Goal: Find specific page/section: Find specific page/section

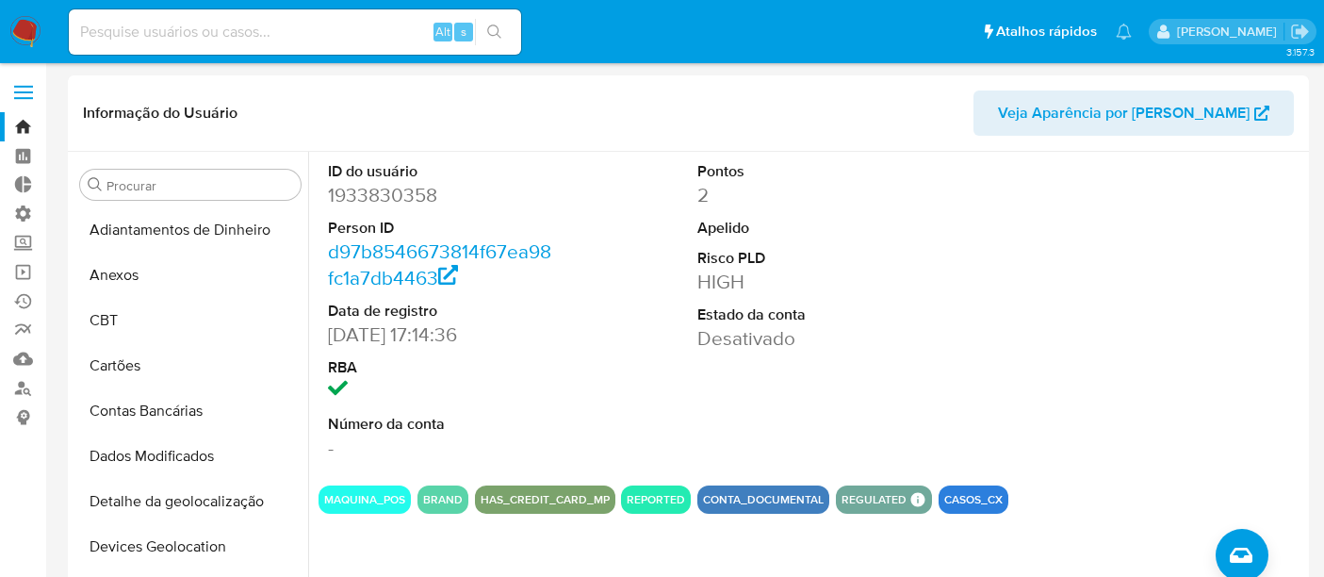
select select "10"
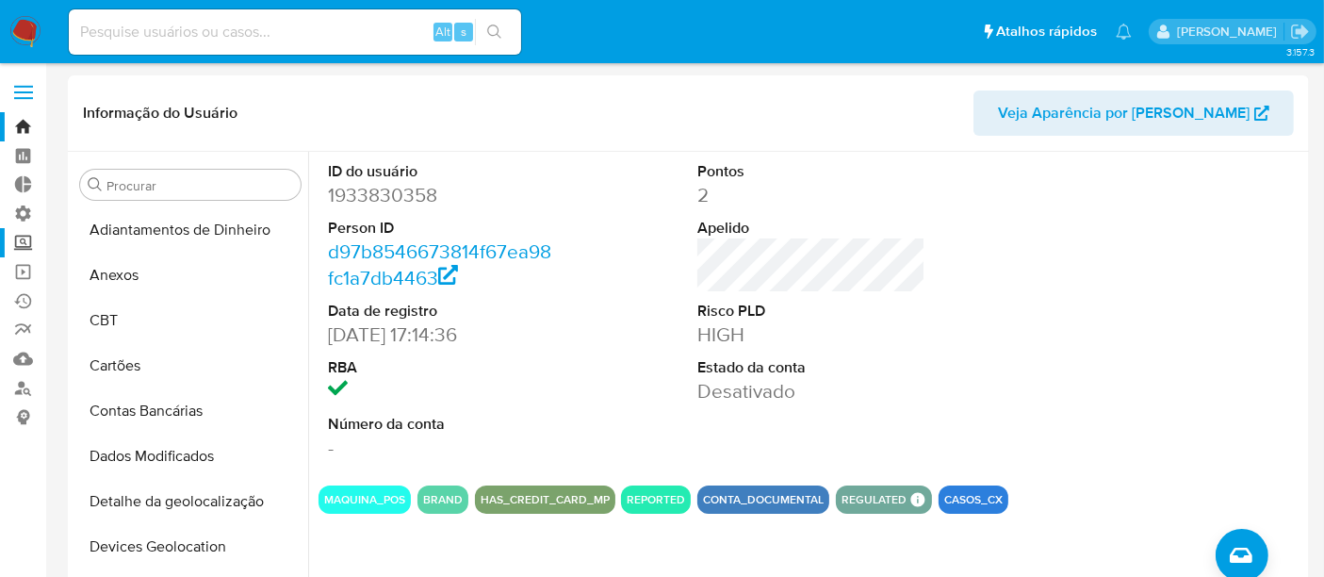
scroll to position [467, 0]
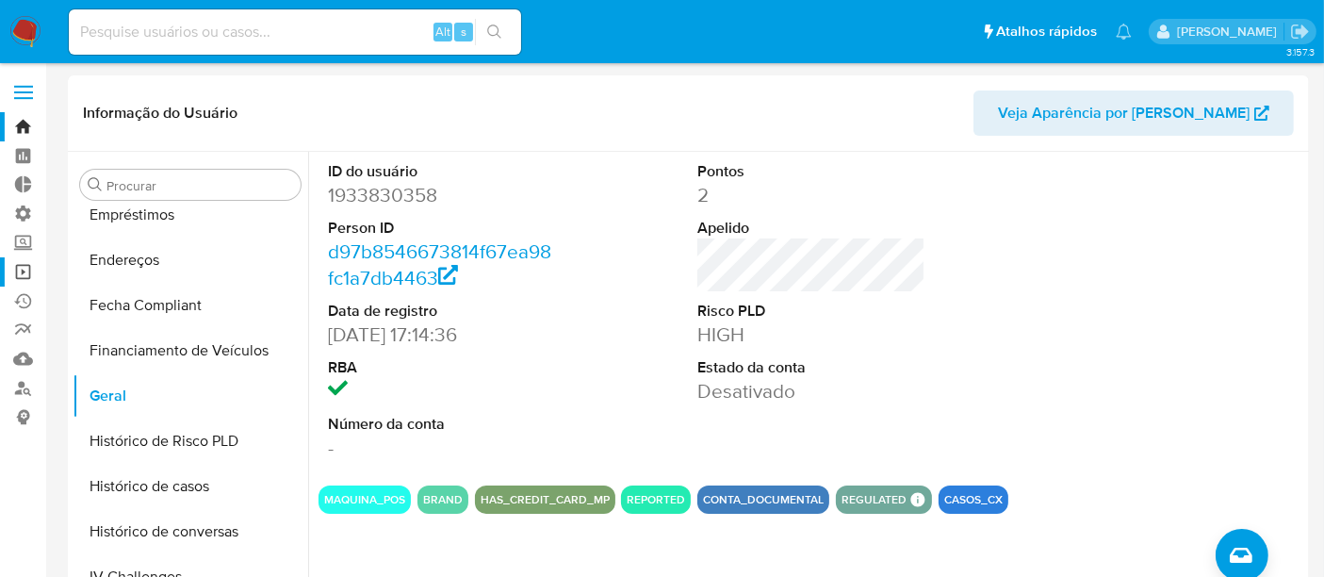
click at [8, 265] on link "Operações em massa" at bounding box center [112, 271] width 224 height 29
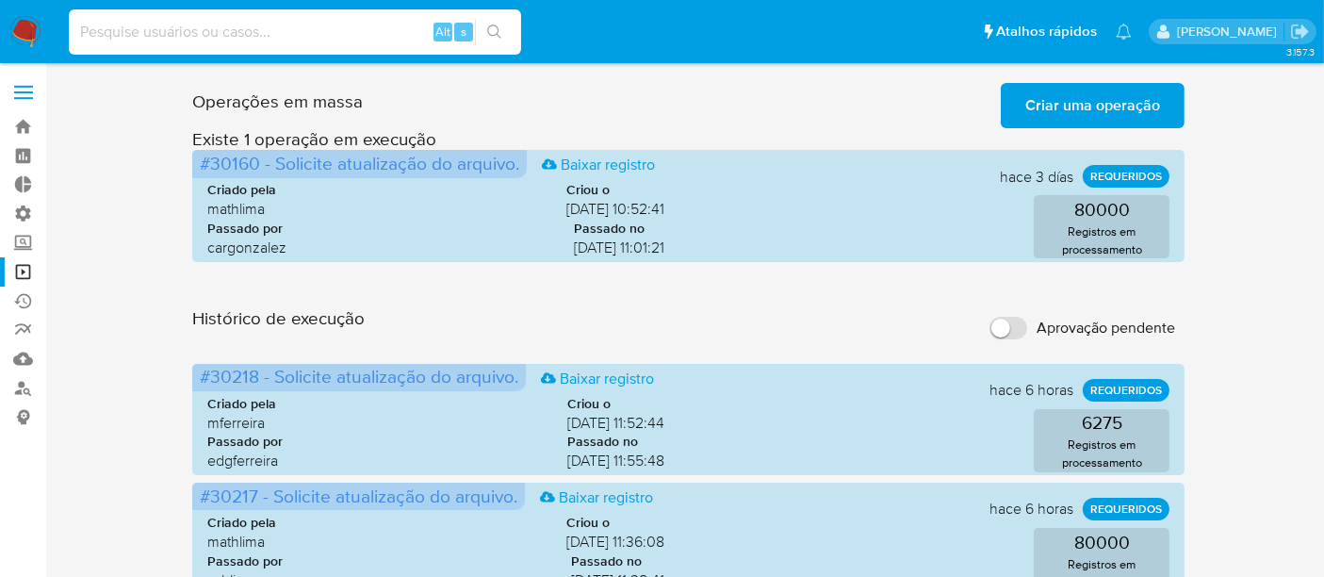
click at [209, 29] on input at bounding box center [295, 32] width 452 height 25
paste input "HuFdEiCUTijyH7C7PwJUgSOX"
type input "HuFdEiCUTijyH7C7PwJUgSOX"
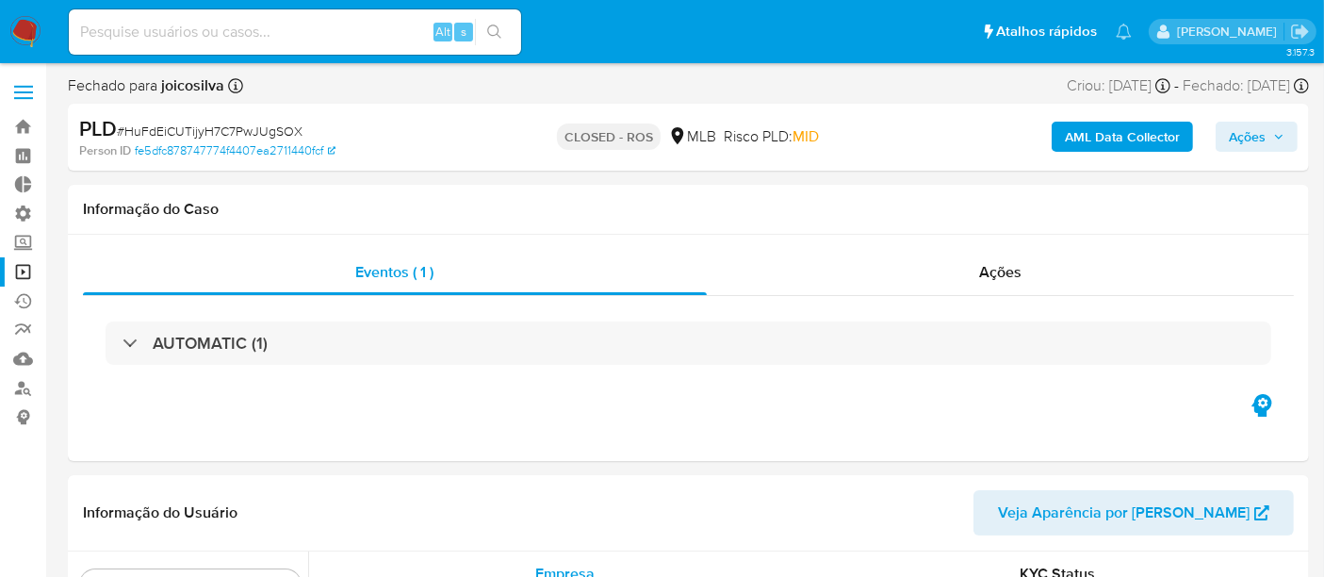
scroll to position [886, 0]
select select "10"
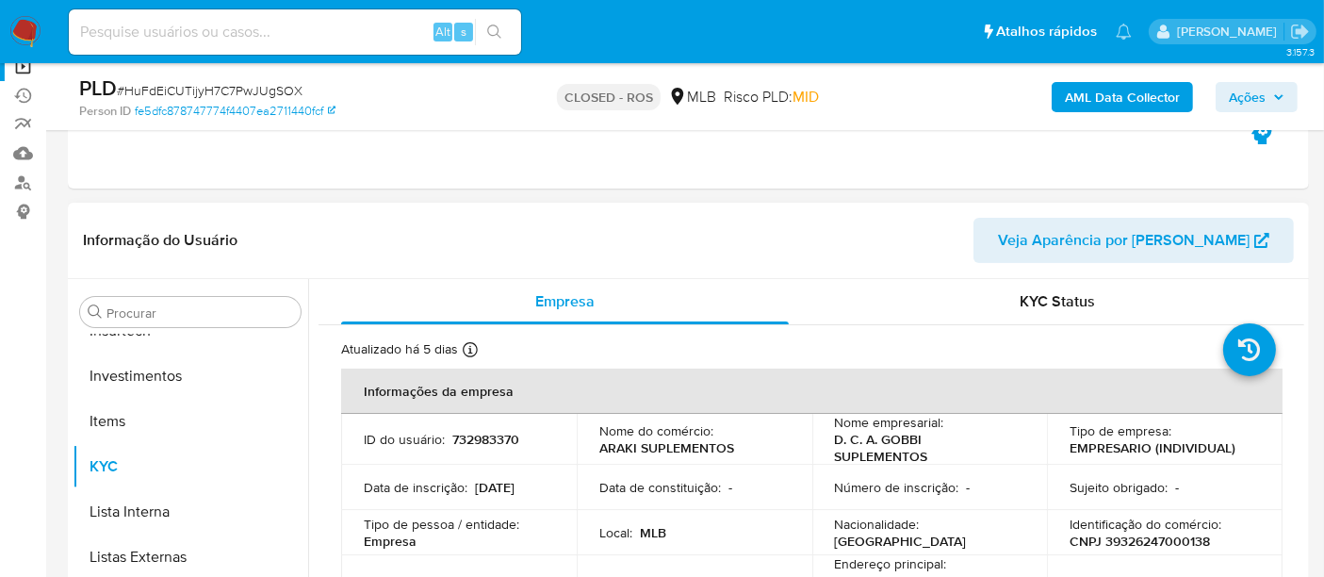
scroll to position [314, 0]
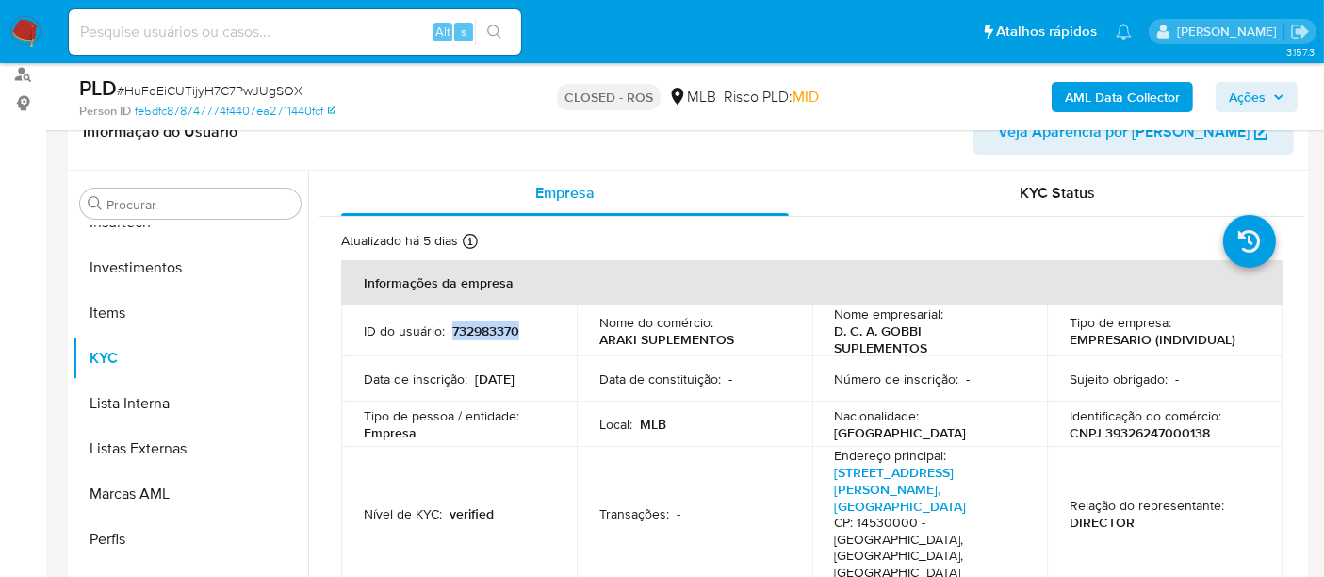
drag, startPoint x: 452, startPoint y: 325, endPoint x: 545, endPoint y: 332, distance: 92.6
click at [545, 332] on div "ID do usuário : 732983370" at bounding box center [459, 330] width 190 height 17
copy p "732983370"
drag, startPoint x: 1066, startPoint y: 429, endPoint x: 1219, endPoint y: 433, distance: 152.7
click at [1219, 433] on div "Identificação do comércio : CNPJ 39326247000138" at bounding box center [1165, 424] width 190 height 34
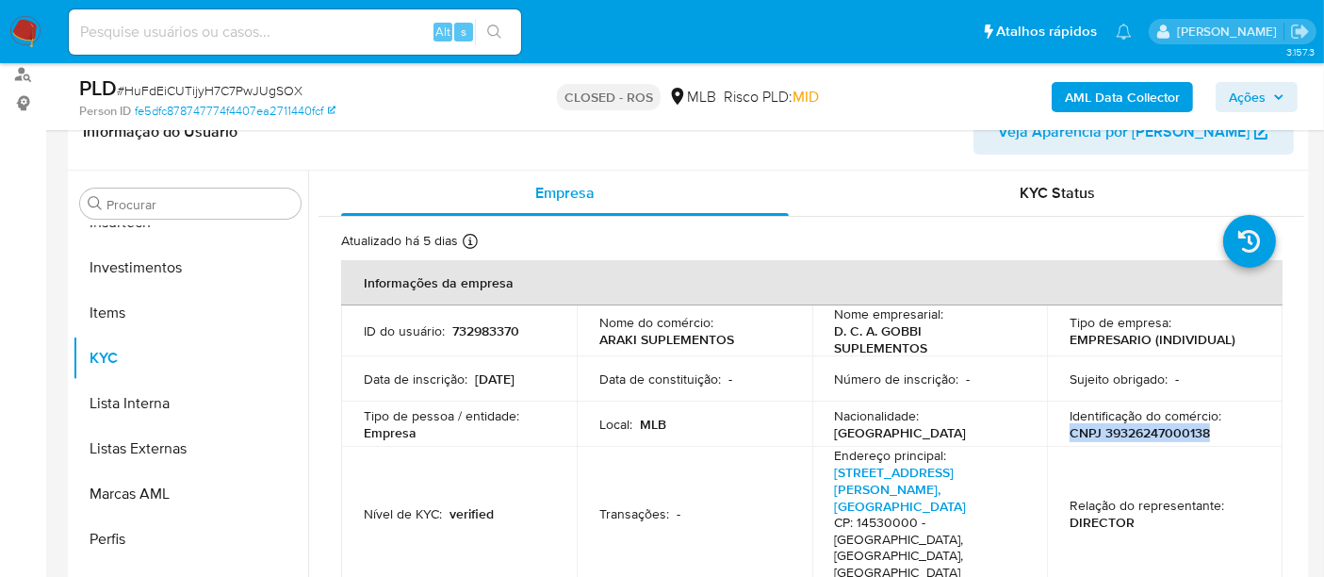
copy p "CNPJ 39326247000138"
drag, startPoint x: 828, startPoint y: 324, endPoint x: 934, endPoint y: 349, distance: 108.4
click at [934, 349] on td "Nome empresarial : D. C. A. GOBBI SUPLEMENTOS" at bounding box center [930, 330] width 236 height 51
copy p "D. C. A. GOBBI SUPLEMENTOS"
drag, startPoint x: 1101, startPoint y: 432, endPoint x: 1210, endPoint y: 432, distance: 109.3
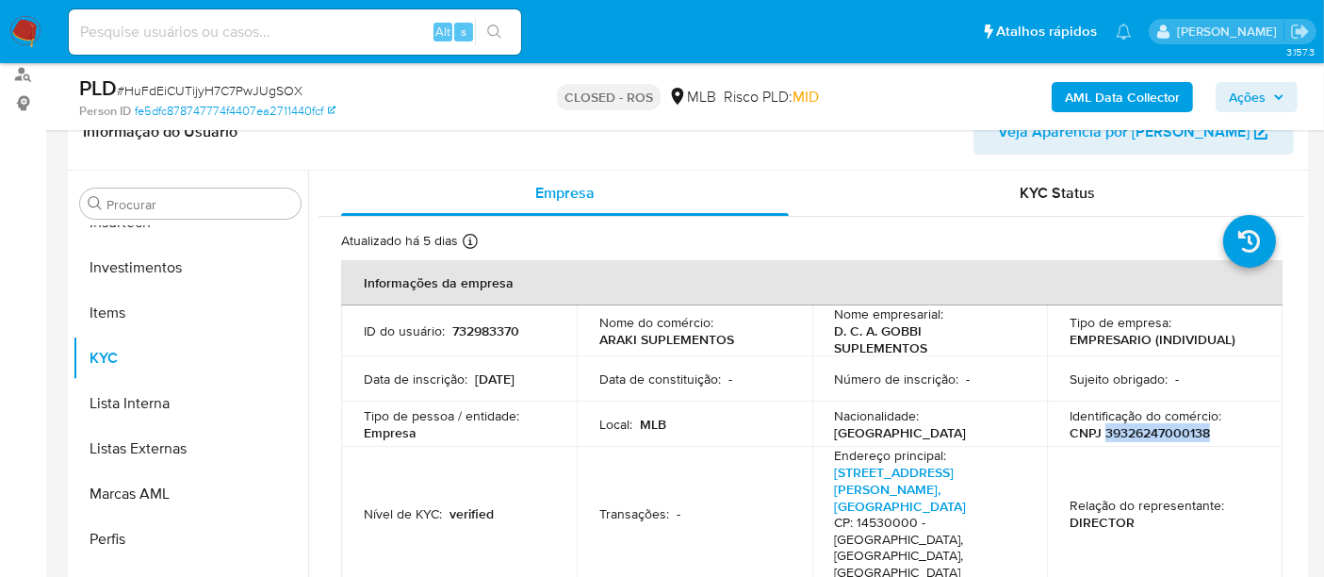
click at [1210, 432] on div "Identificação do comércio : CNPJ 39326247000138" at bounding box center [1165, 424] width 190 height 34
copy p "39326247000138"
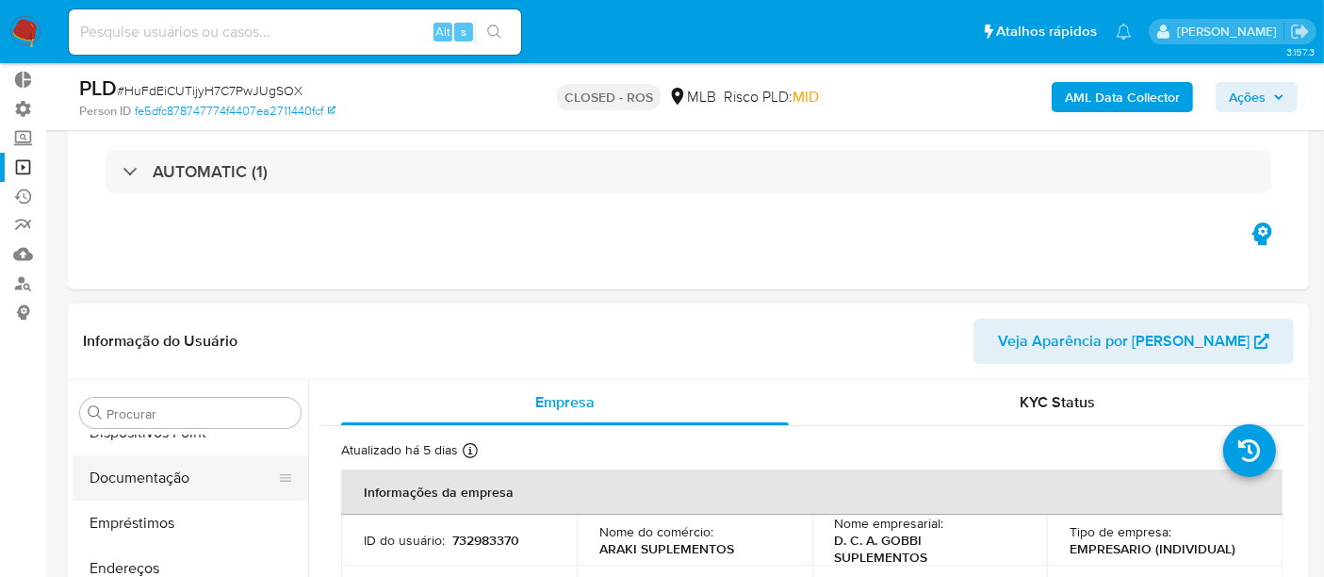
scroll to position [363, 0]
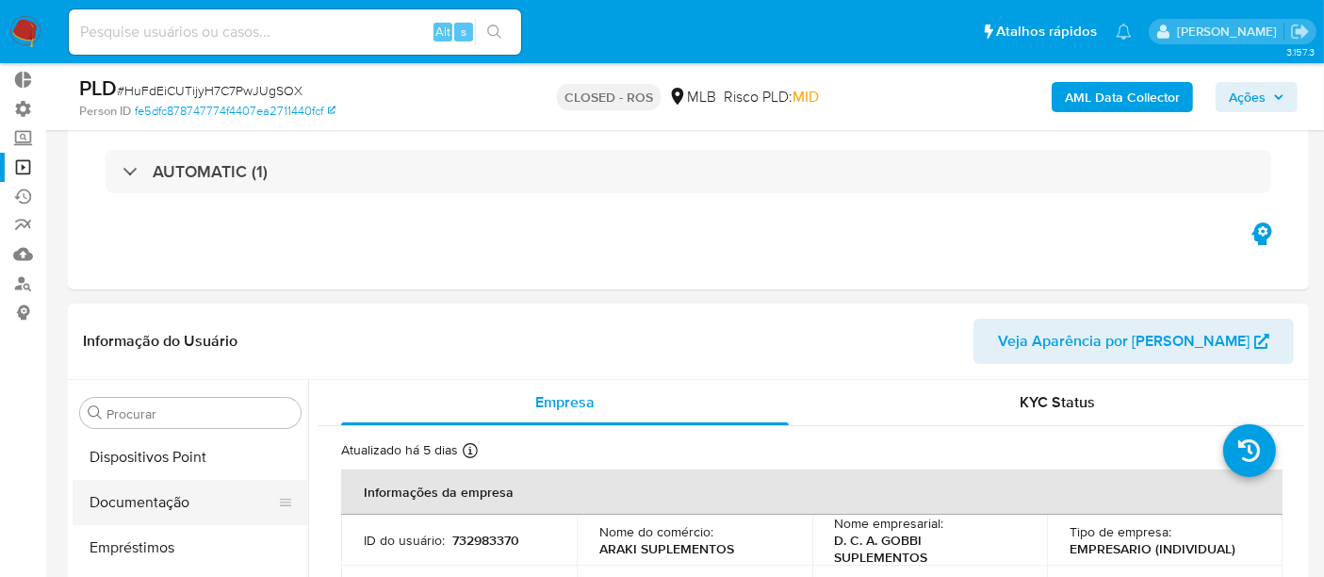
click at [184, 496] on button "Documentação" at bounding box center [183, 502] width 221 height 45
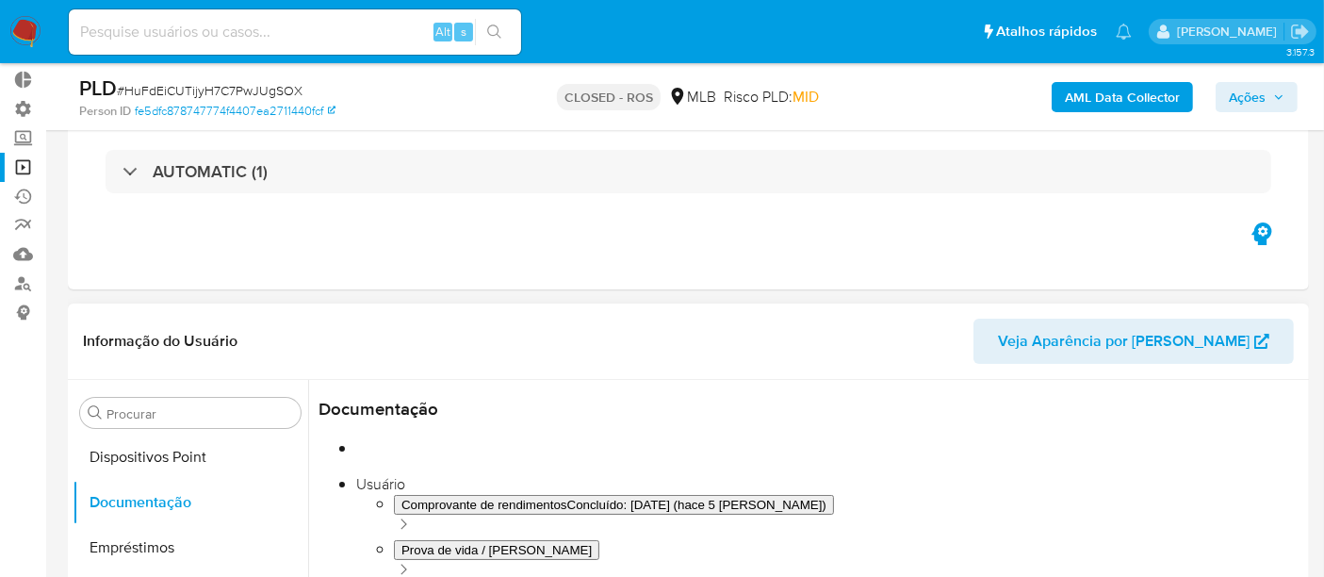
scroll to position [0, 0]
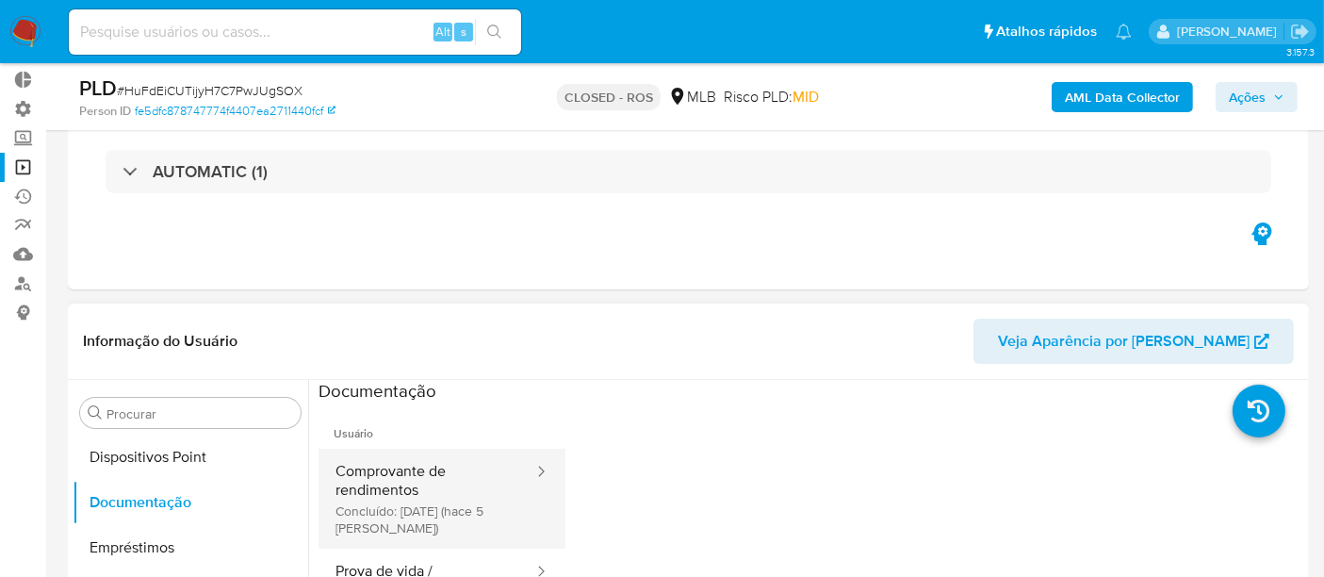
click at [466, 488] on button "Comprovante de rendimentos Concluído: 03/09/2025 (hace 5 días)" at bounding box center [427, 499] width 217 height 100
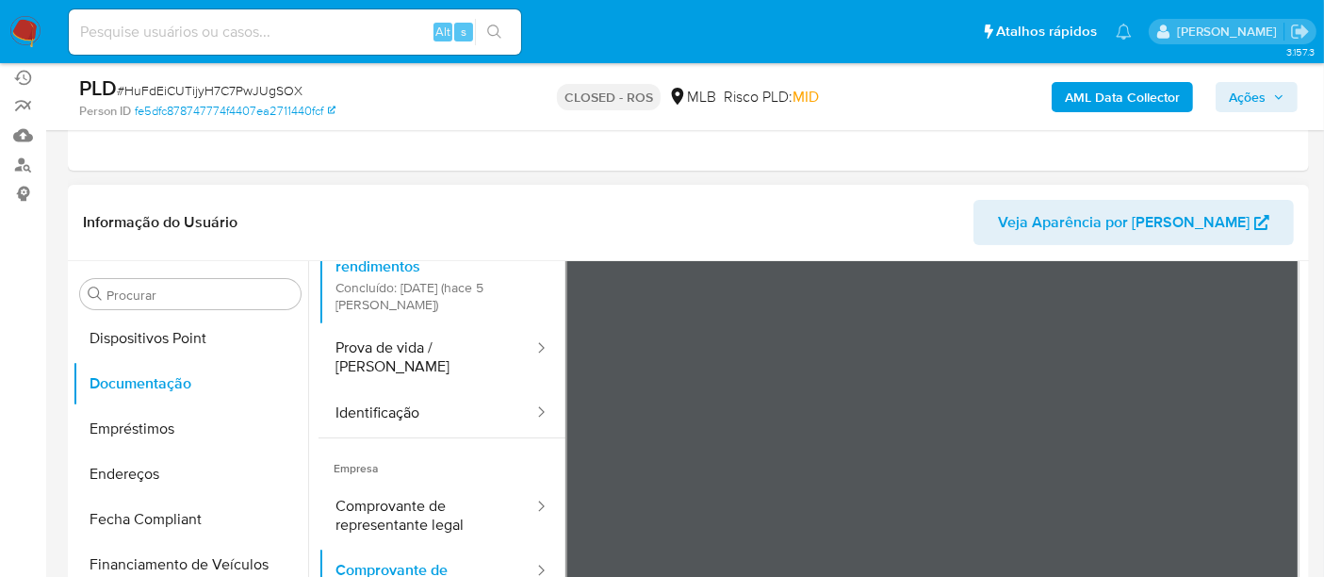
scroll to position [314, 0]
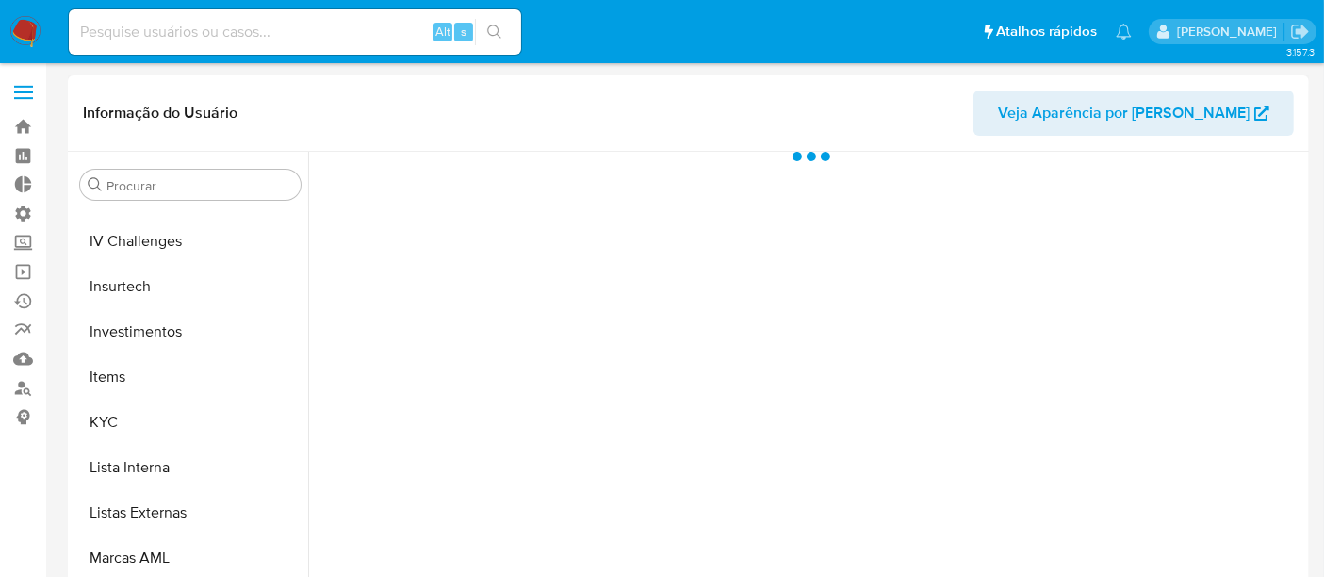
scroll to position [886, 0]
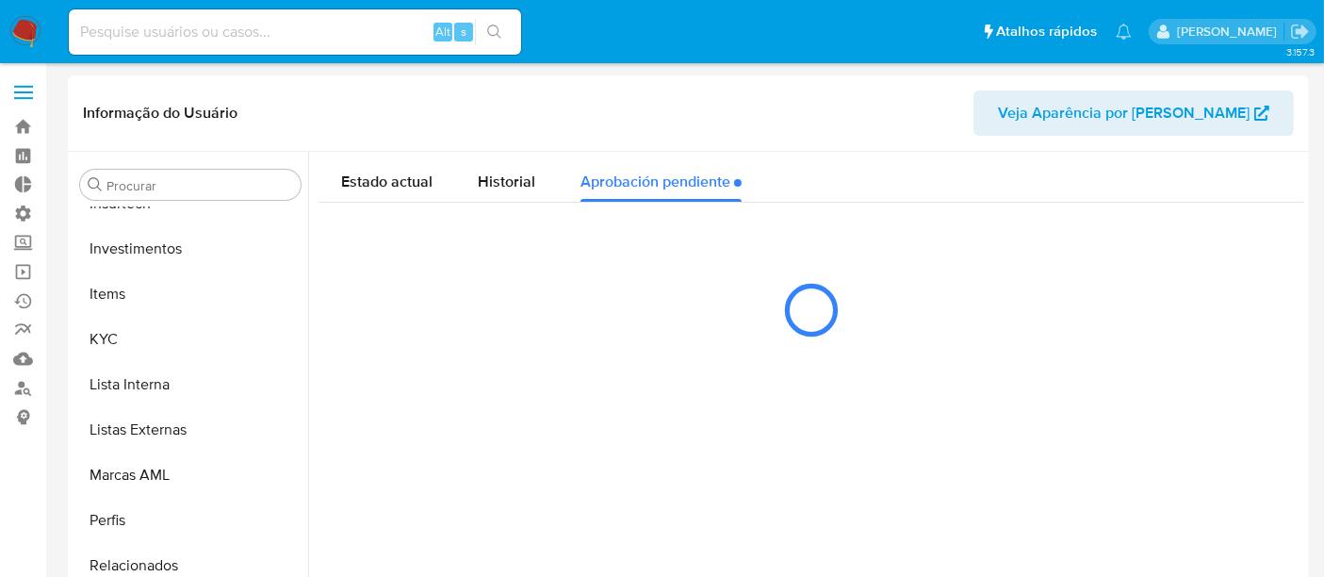
select select "10"
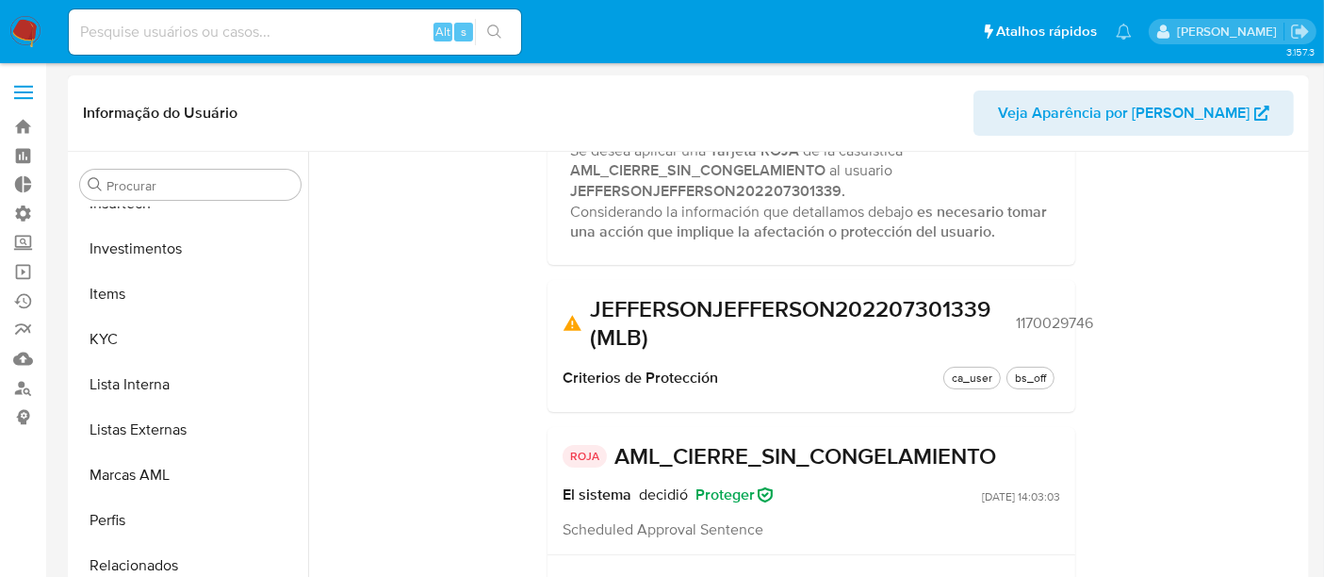
scroll to position [220, 0]
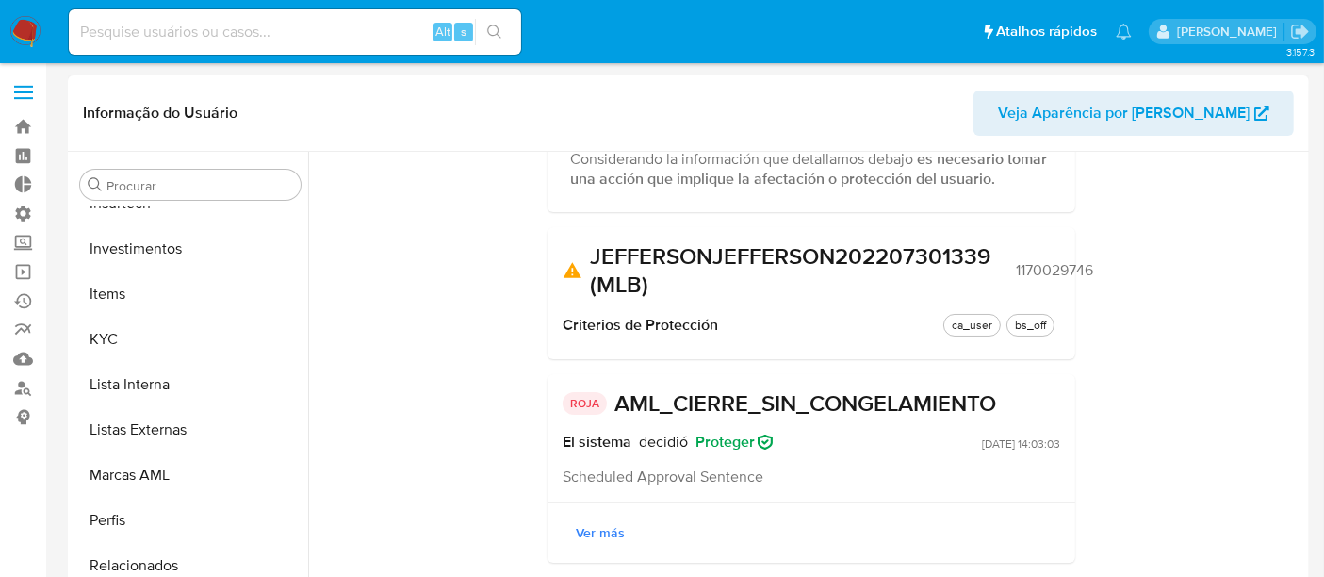
drag, startPoint x: 998, startPoint y: 274, endPoint x: 1104, endPoint y: 268, distance: 105.8
click at [1104, 268] on div "Estado actual Historial Aprobación pendiente Revisión solicitada Se desea aplic…" at bounding box center [812, 279] width 986 height 694
click at [1090, 274] on span "1170029746" at bounding box center [1054, 270] width 77 height 19
drag, startPoint x: 1013, startPoint y: 271, endPoint x: 1106, endPoint y: 270, distance: 92.4
click at [1106, 270] on div "Estado actual Historial Aprobación pendiente Revisión solicitada Se desea aplic…" at bounding box center [812, 279] width 986 height 694
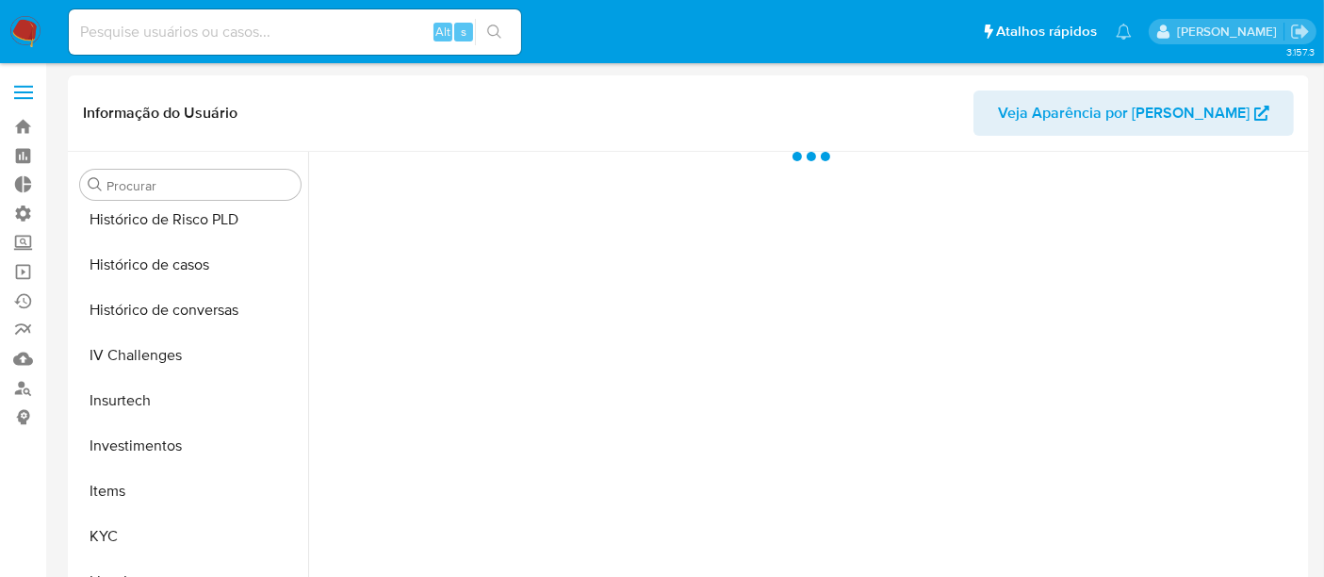
scroll to position [886, 0]
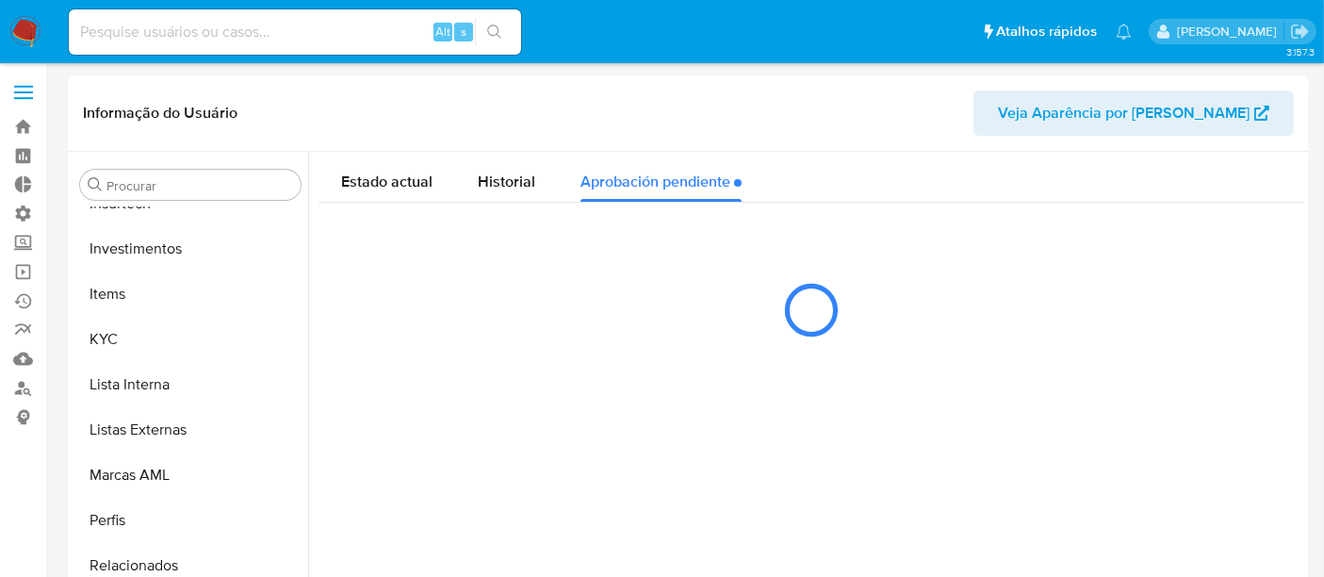
select select "10"
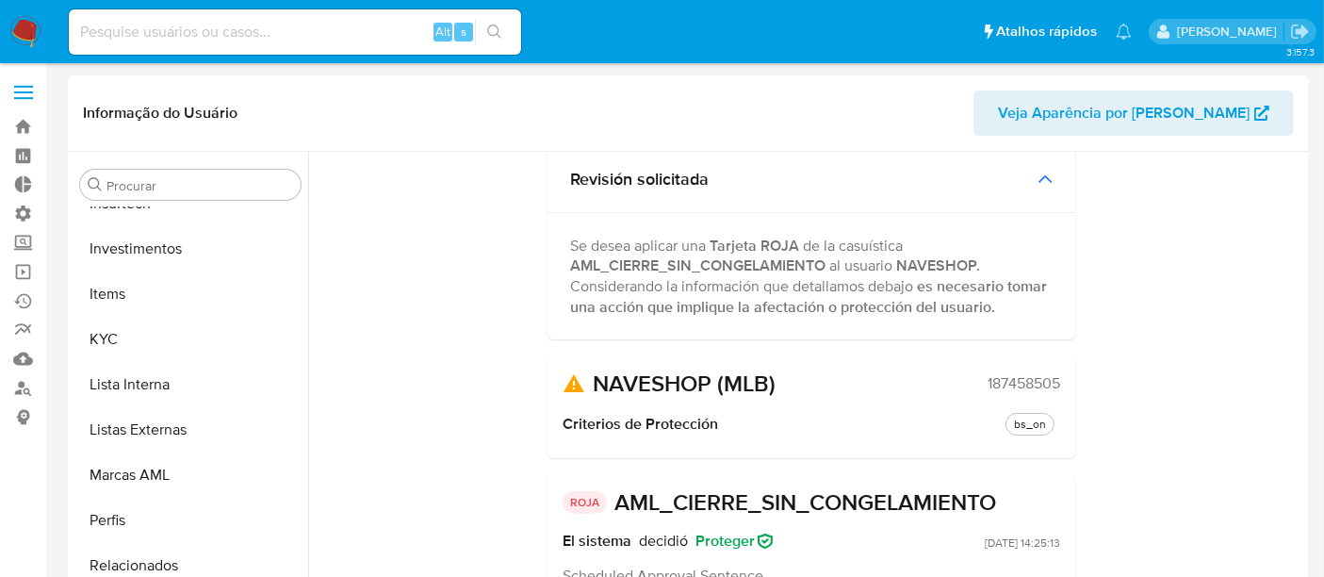
scroll to position [105, 0]
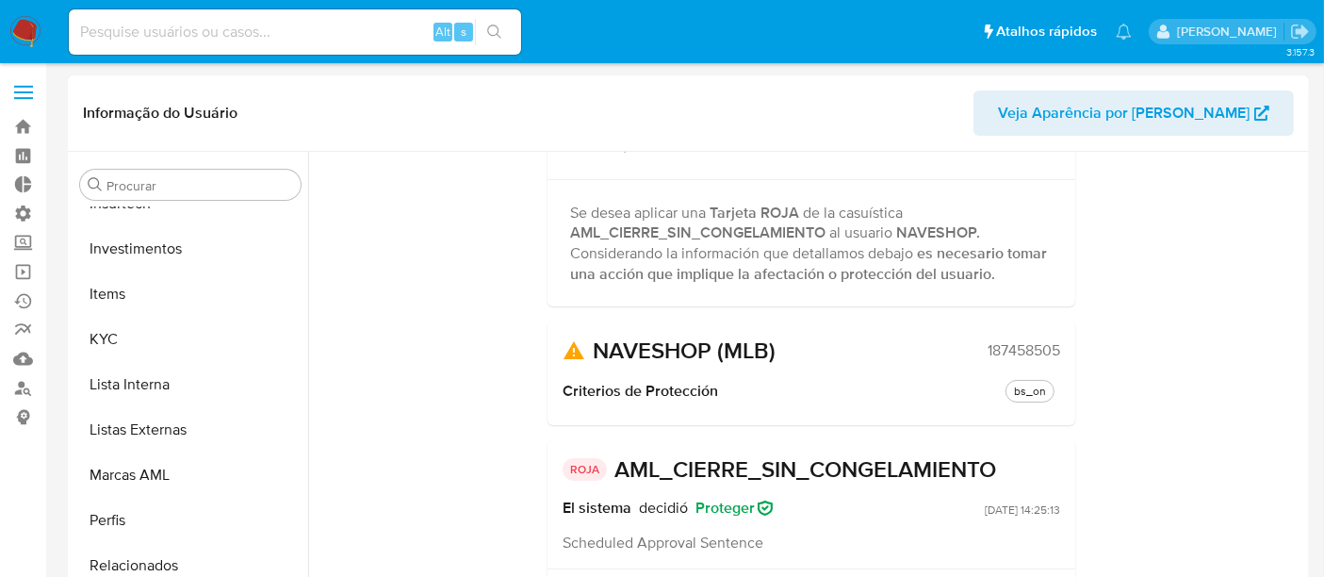
drag, startPoint x: 981, startPoint y: 353, endPoint x: 1067, endPoint y: 352, distance: 85.8
click at [1067, 352] on div "NAVESHOP (MLB) 187458505 Criterios de Protección bs_on" at bounding box center [812, 373] width 528 height 104
